Goal: Navigation & Orientation: Find specific page/section

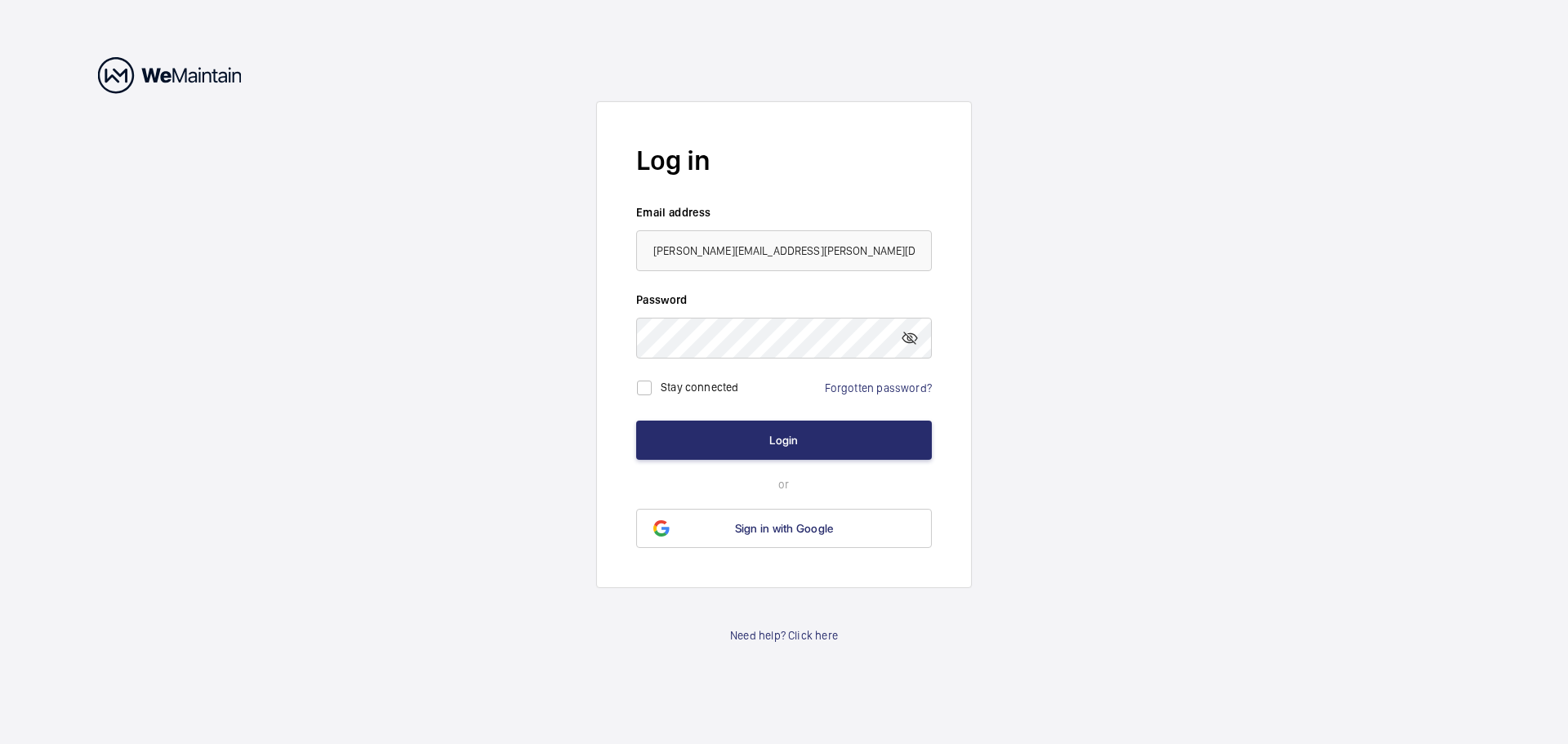
click at [222, 373] on wm-front-auth-container "Log in Email address [PERSON_NAME][EMAIL_ADDRESS][PERSON_NAME][DOMAIN_NAME] Pas…" at bounding box center [784, 372] width 1568 height 744
click at [786, 434] on button "Login" at bounding box center [784, 440] width 296 height 39
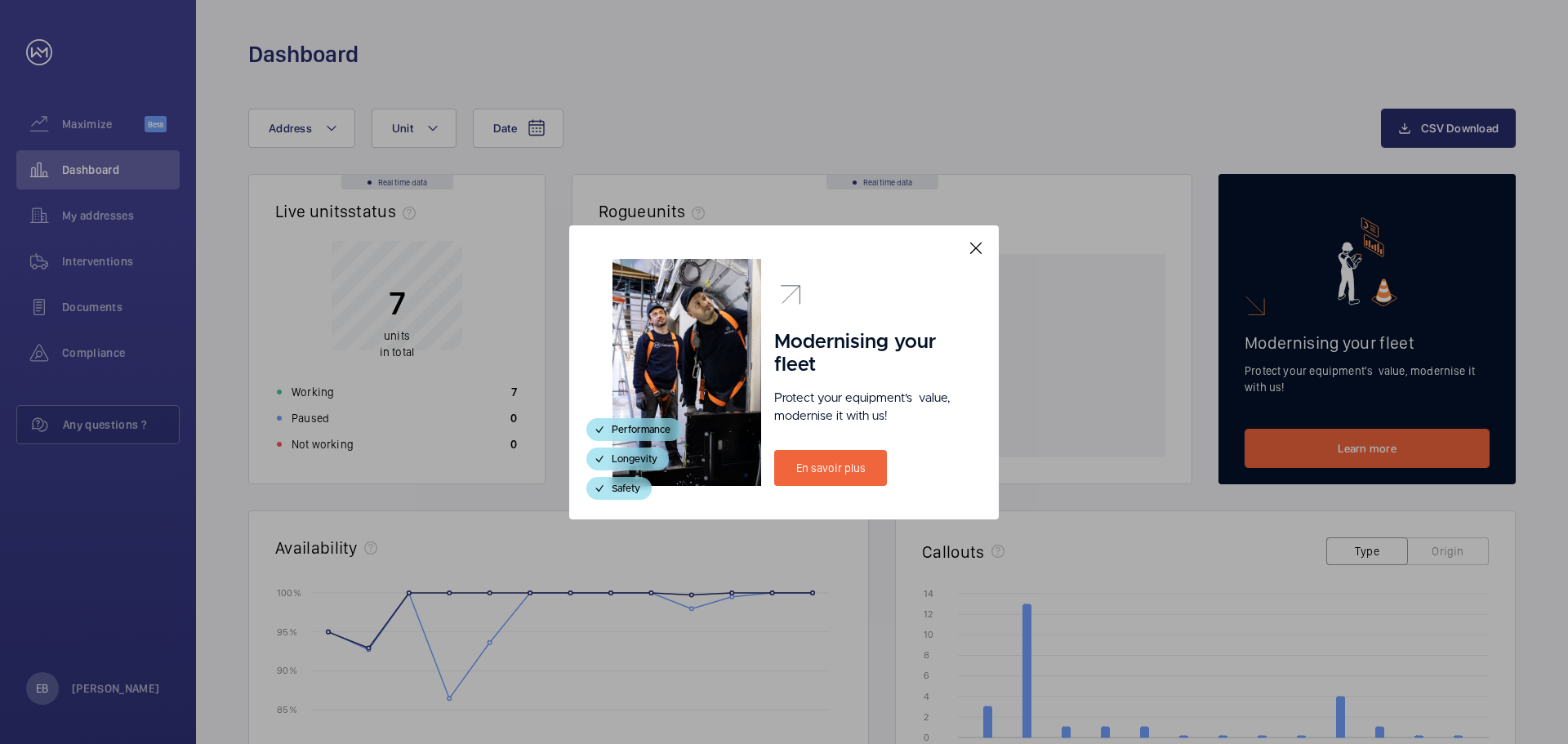
click at [322, 143] on div at bounding box center [784, 372] width 1568 height 744
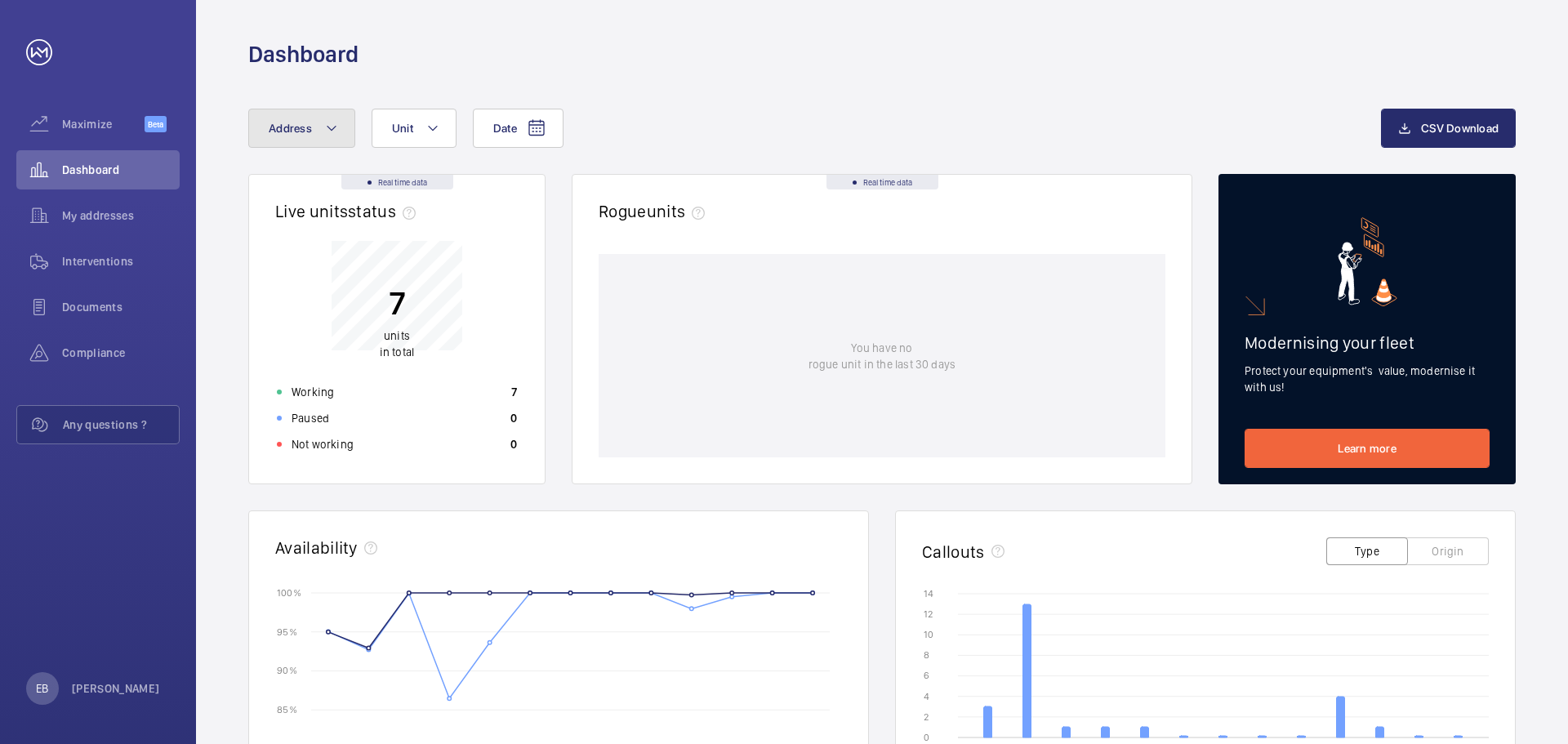
click at [320, 126] on button "Address" at bounding box center [301, 128] width 107 height 39
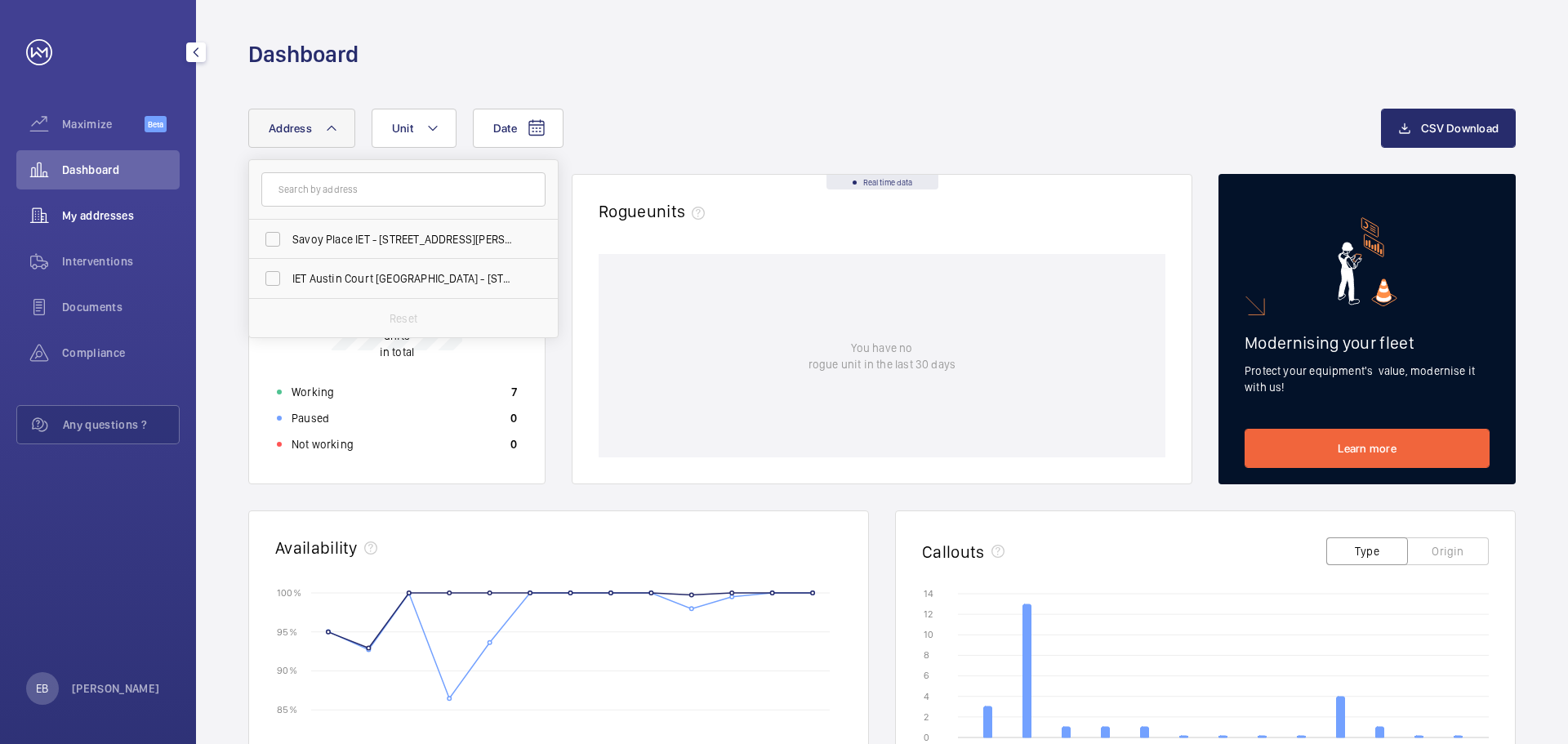
click at [88, 220] on span "My addresses" at bounding box center [121, 216] width 117 height 16
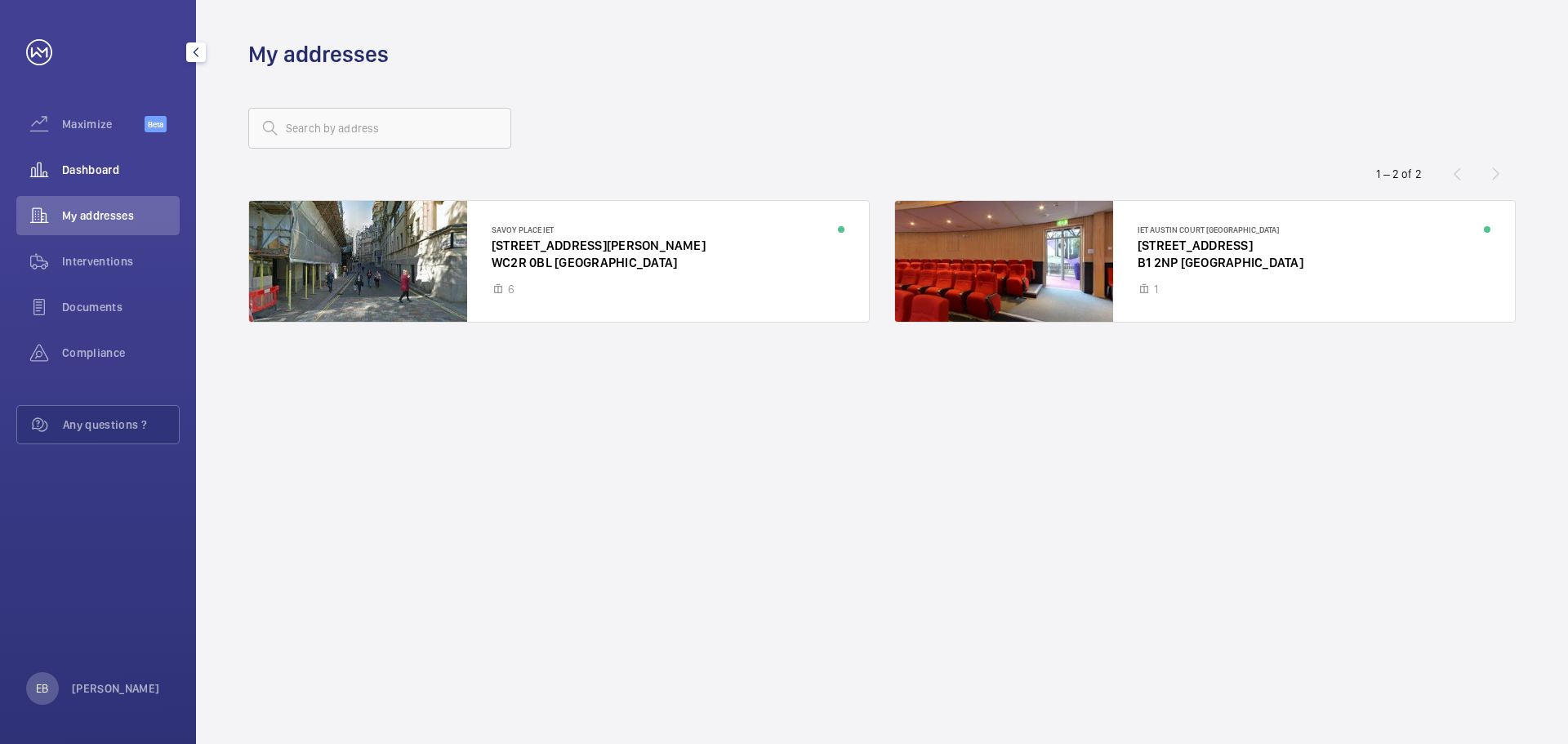
click at [87, 167] on span "Dashboard" at bounding box center [121, 169] width 117 height 16
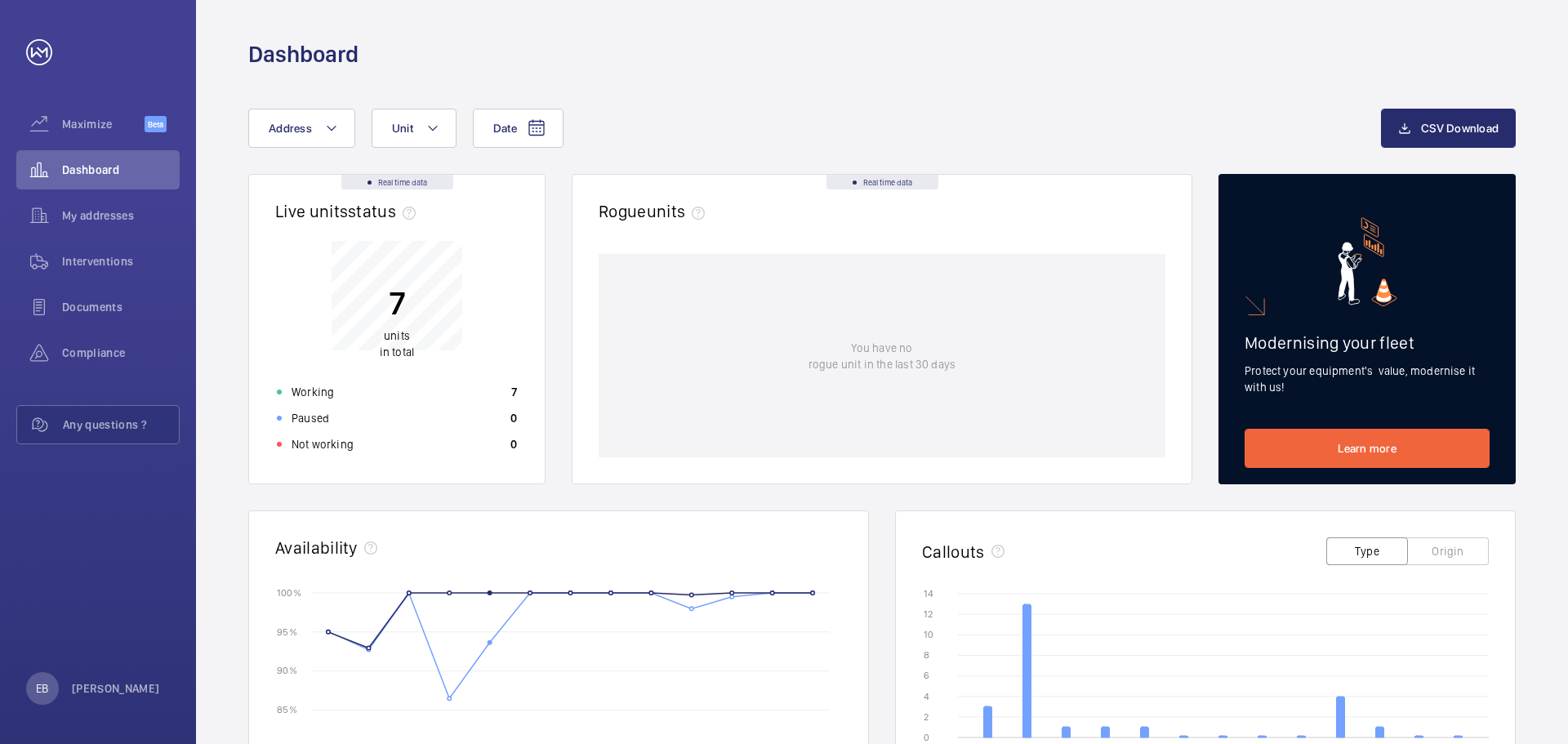
click at [808, 101] on div "Date Address Unit CSV Download Real time data Live units status﻿ 7 units in tot…" at bounding box center [882, 633] width 1372 height 1127
